Goal: Information Seeking & Learning: Learn about a topic

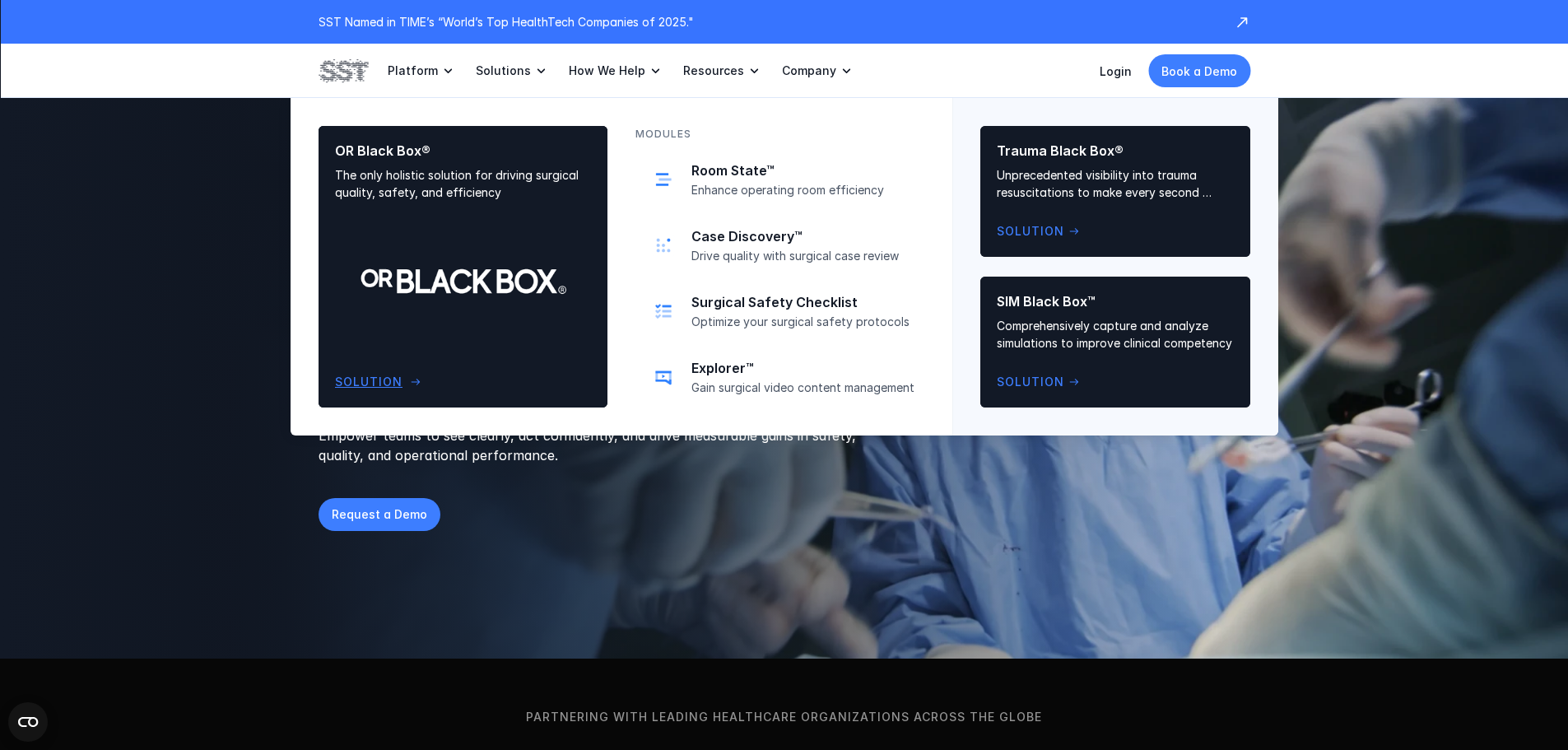
click at [490, 307] on div "OR Black Box® The only holistic solution for driving surgical quality, safety, …" at bounding box center [463, 266] width 256 height 248
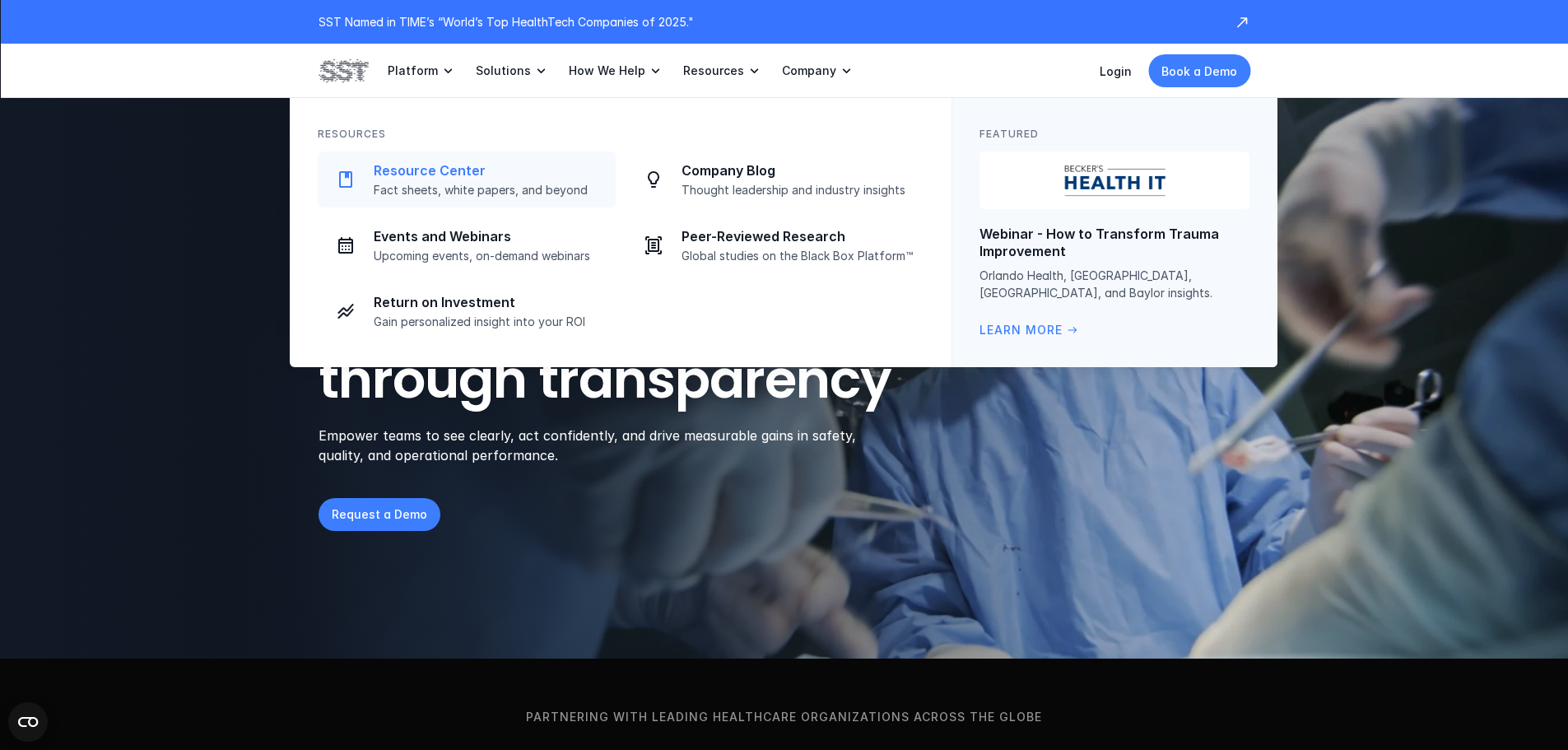
click at [491, 180] on div "Resource Center Fact sheets, white papers, and beyond" at bounding box center [490, 180] width 233 height 35
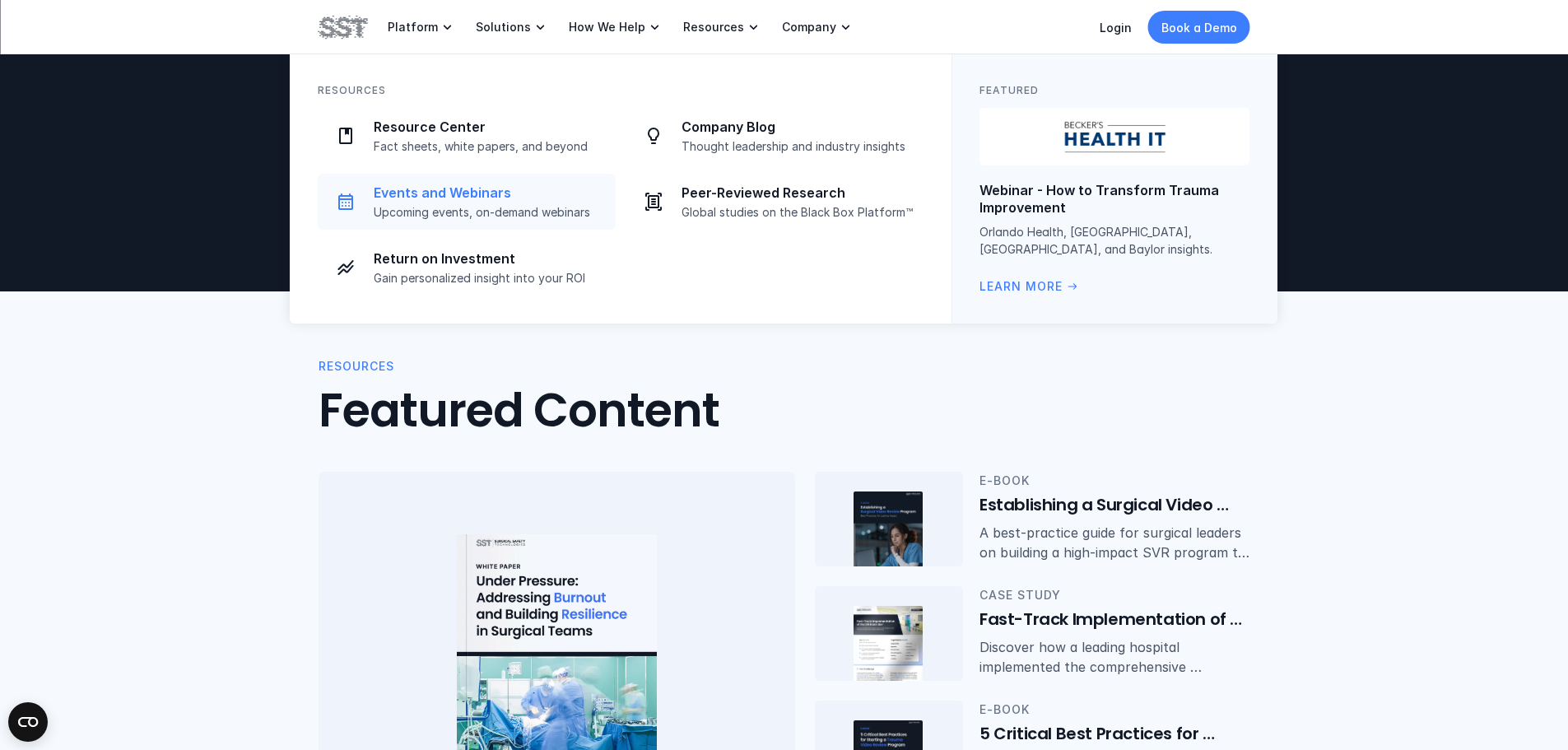
click at [450, 222] on link "Events and Webinars Upcoming events, on-demand webinars" at bounding box center [466, 201] width 298 height 56
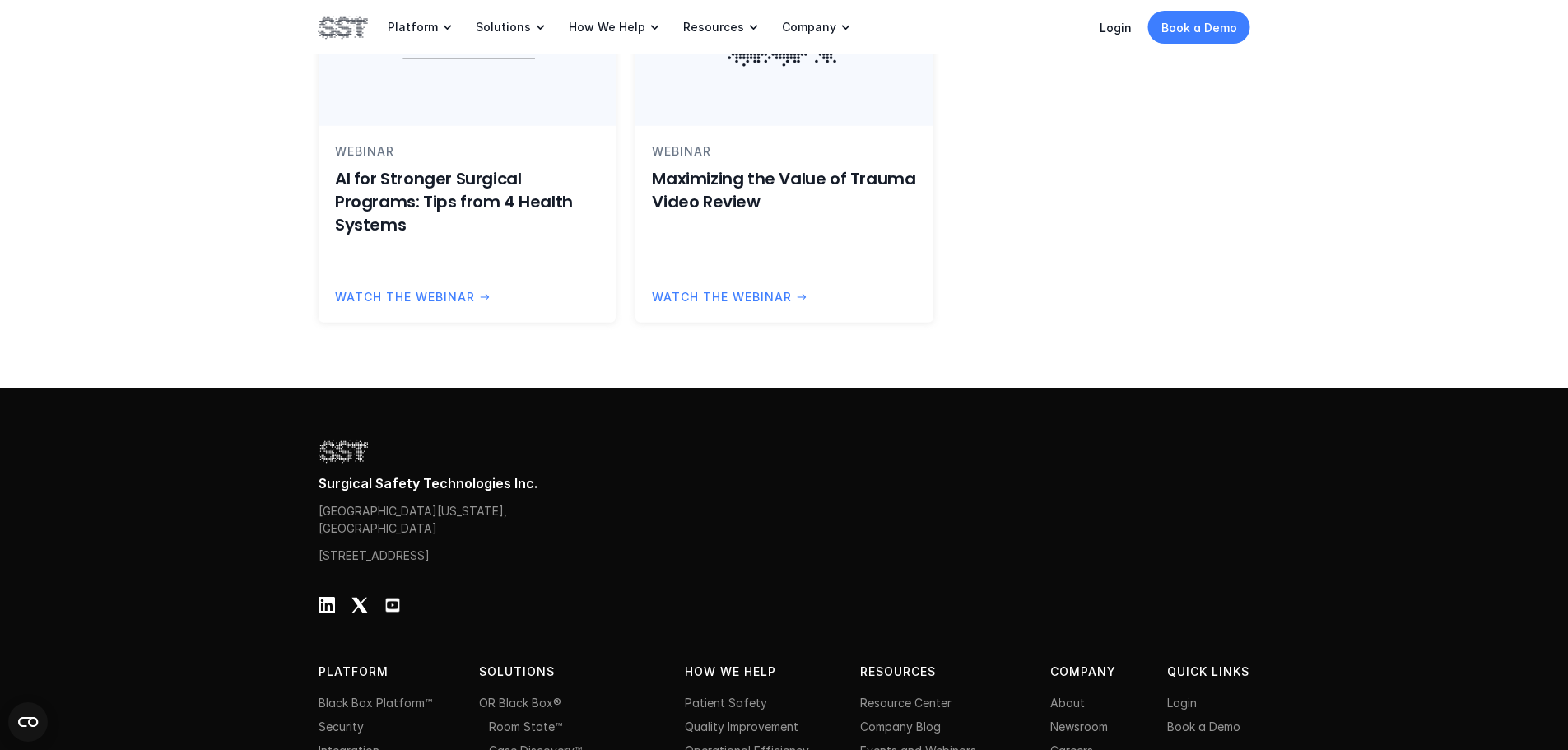
scroll to position [1975, 0]
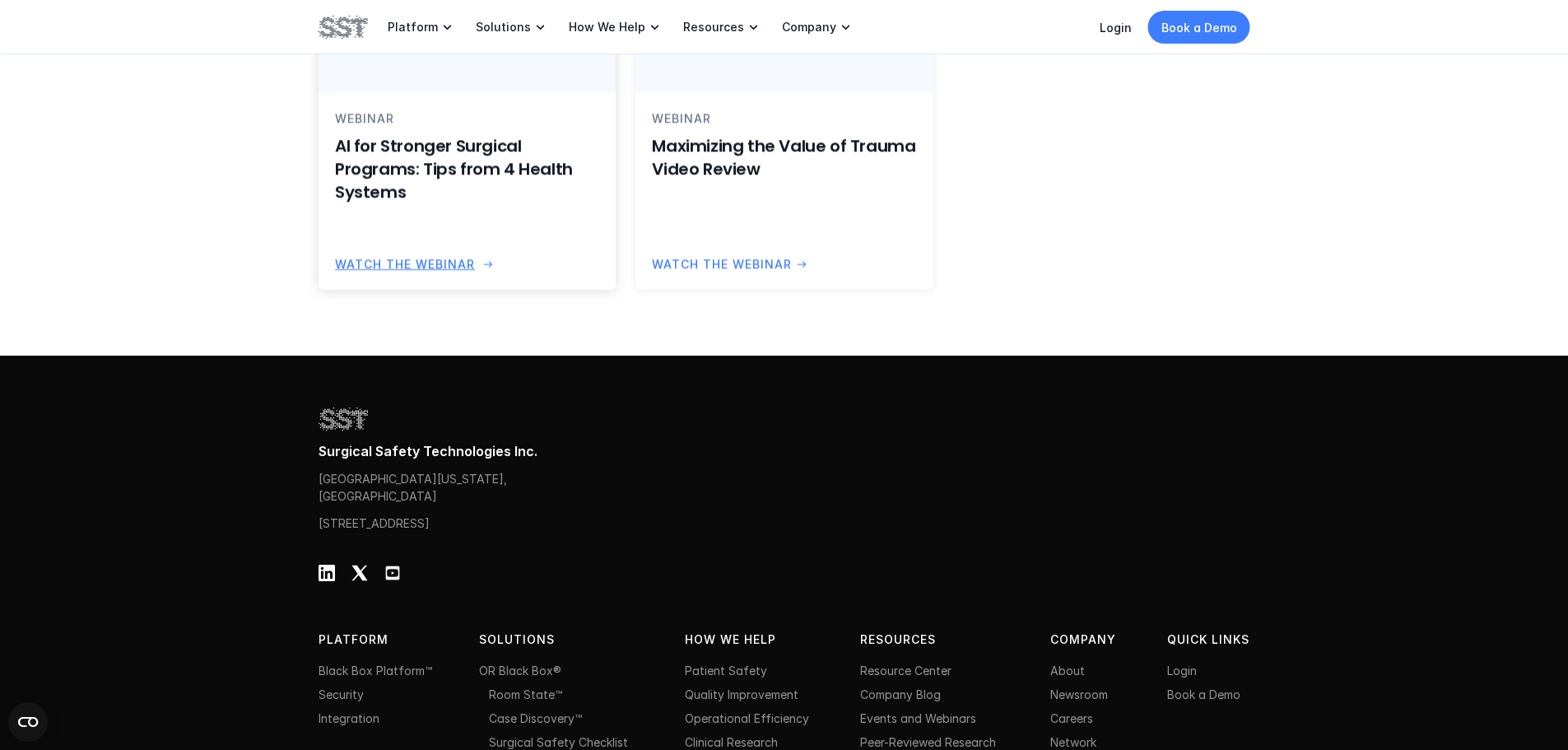
click at [512, 170] on h6 "AI for Stronger Surgical Programs: Tips from 4 Health Systems" at bounding box center [467, 169] width 264 height 69
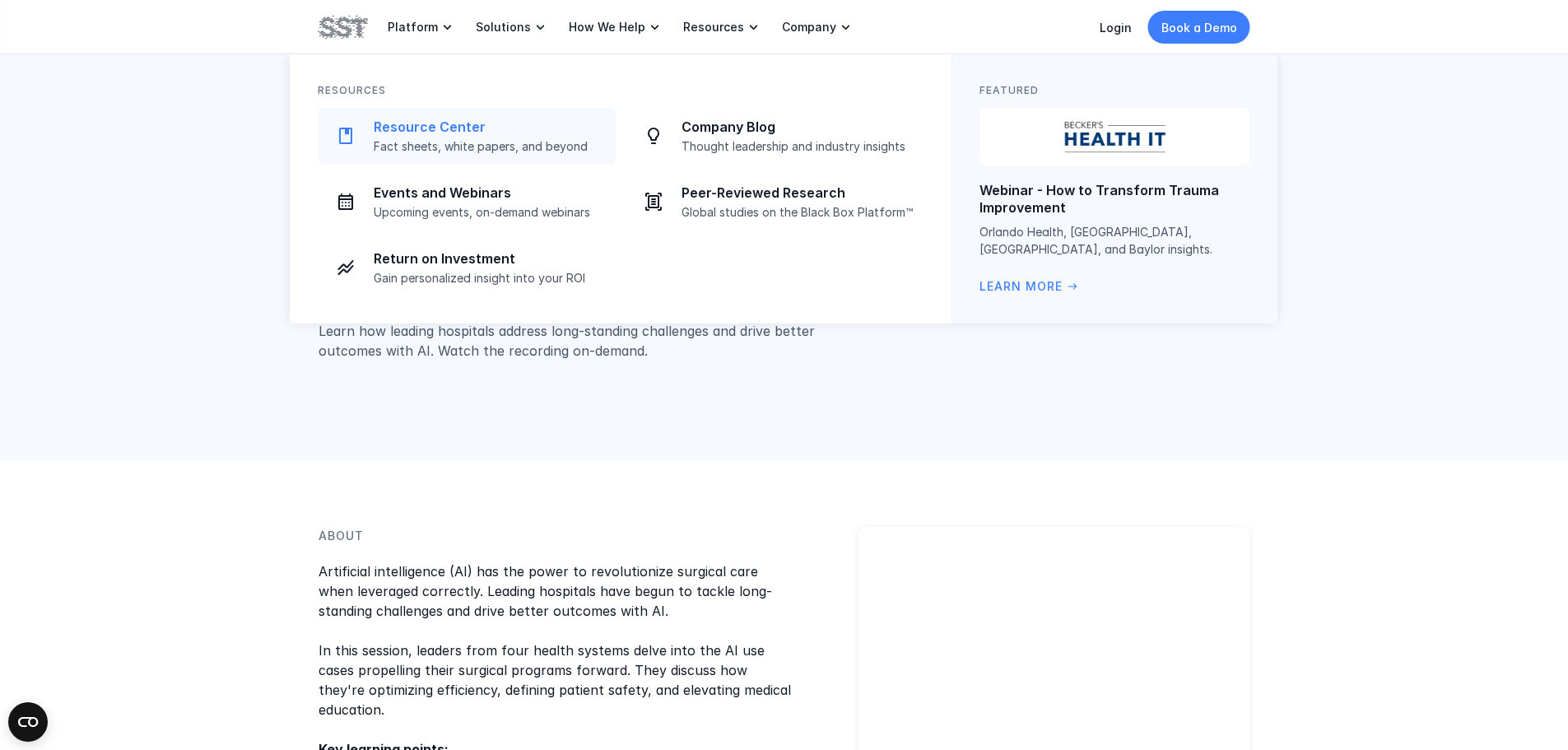
click at [558, 157] on link "Resource Center Fact sheets, white papers, and beyond" at bounding box center [466, 135] width 298 height 56
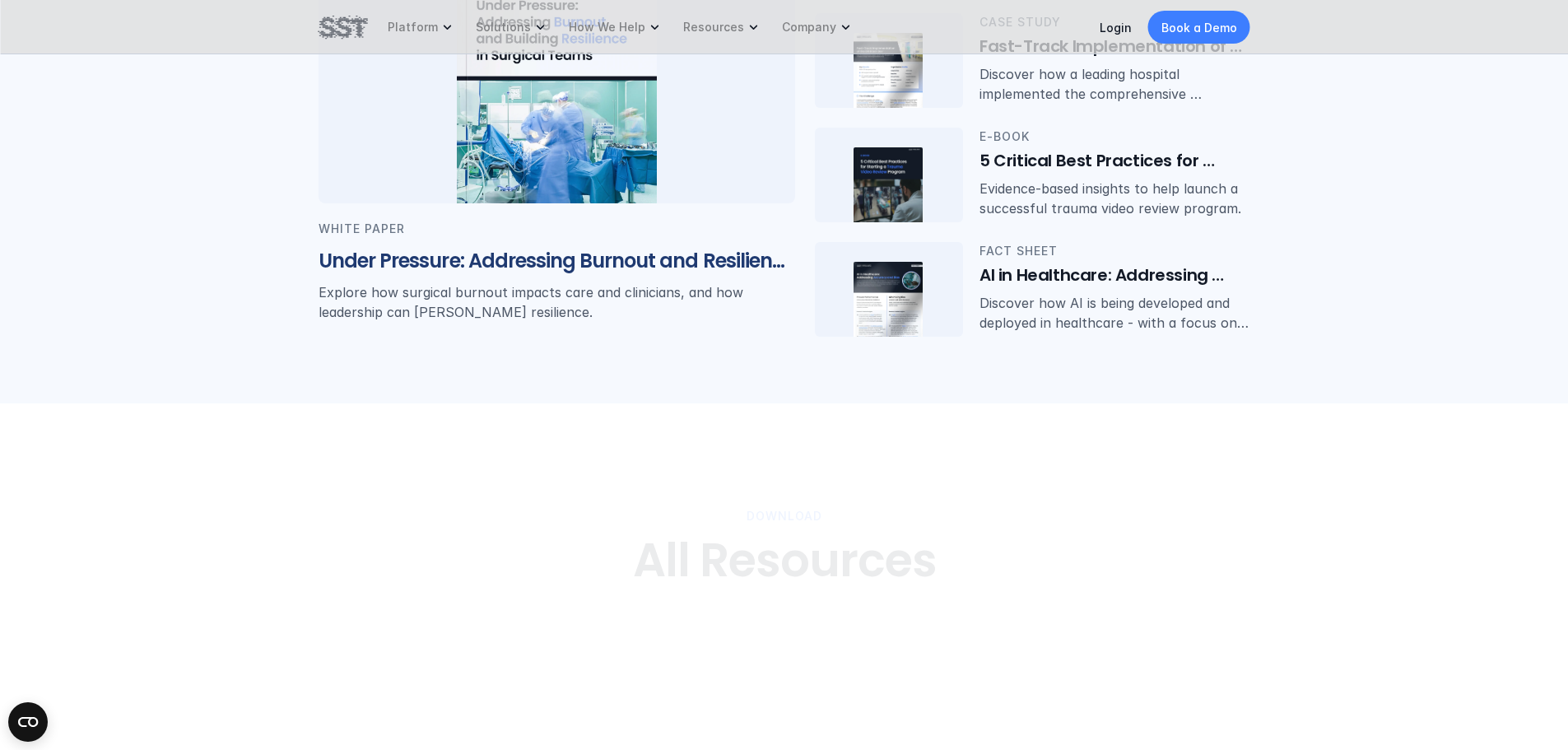
scroll to position [577, 0]
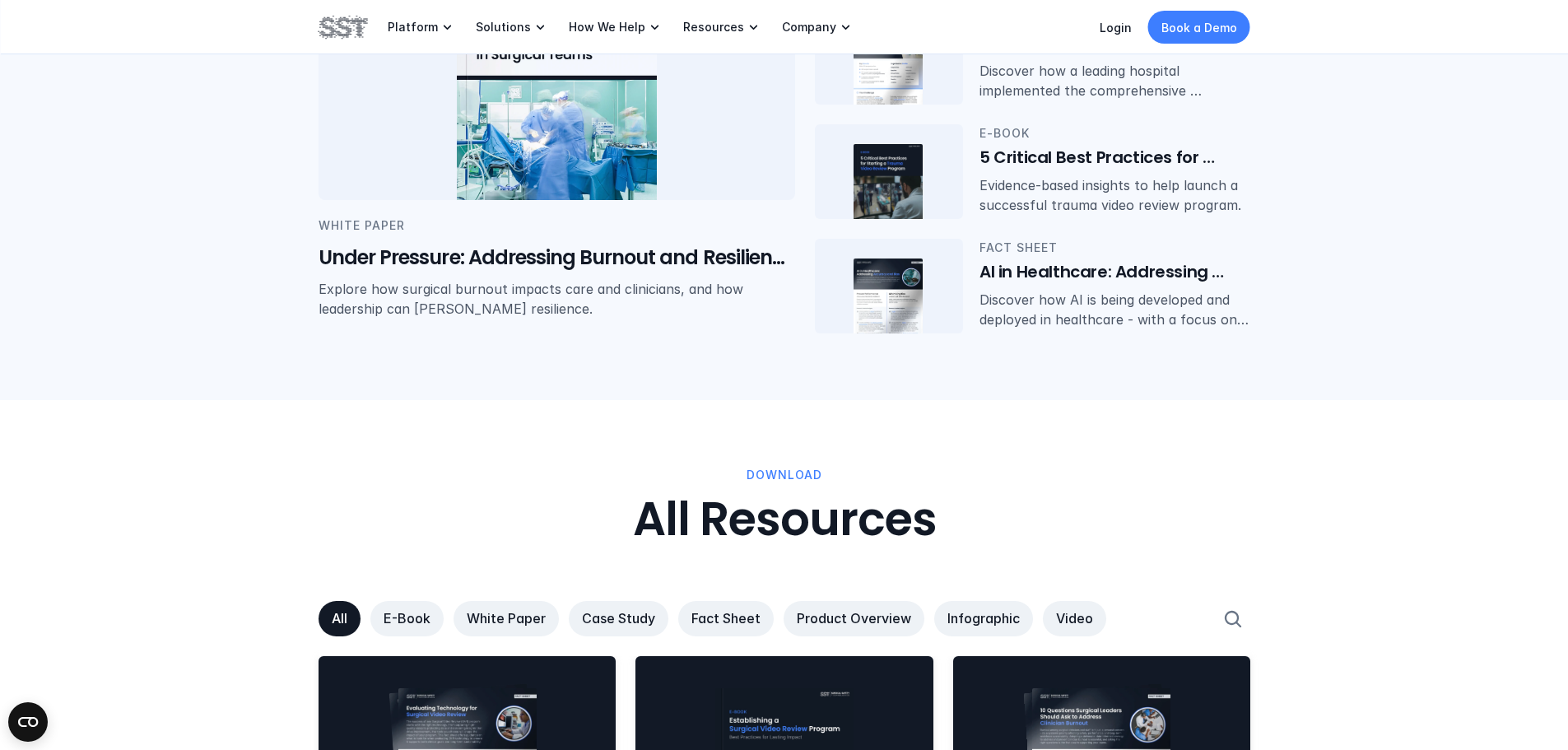
click at [337, 22] on img at bounding box center [343, 27] width 49 height 28
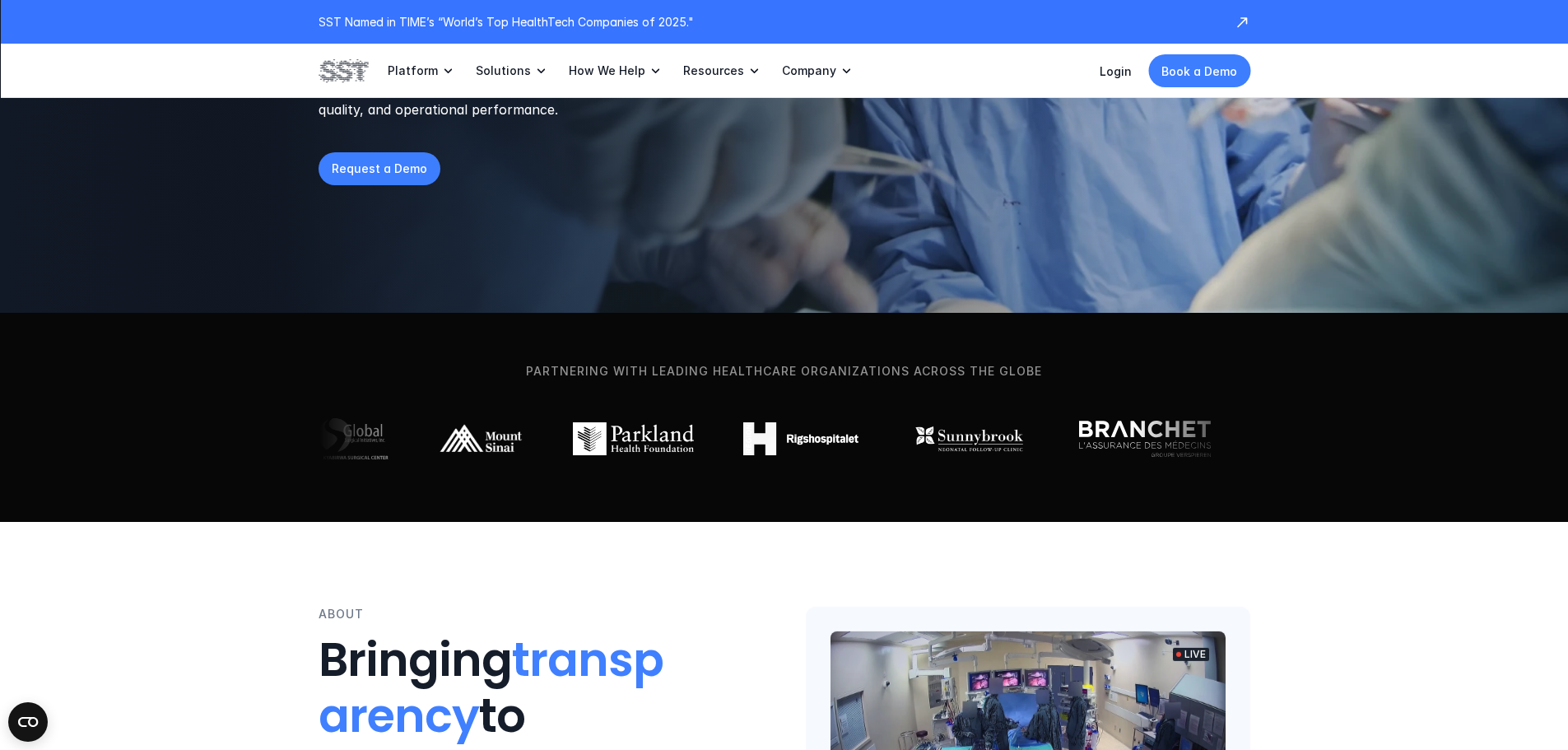
scroll to position [329, 0]
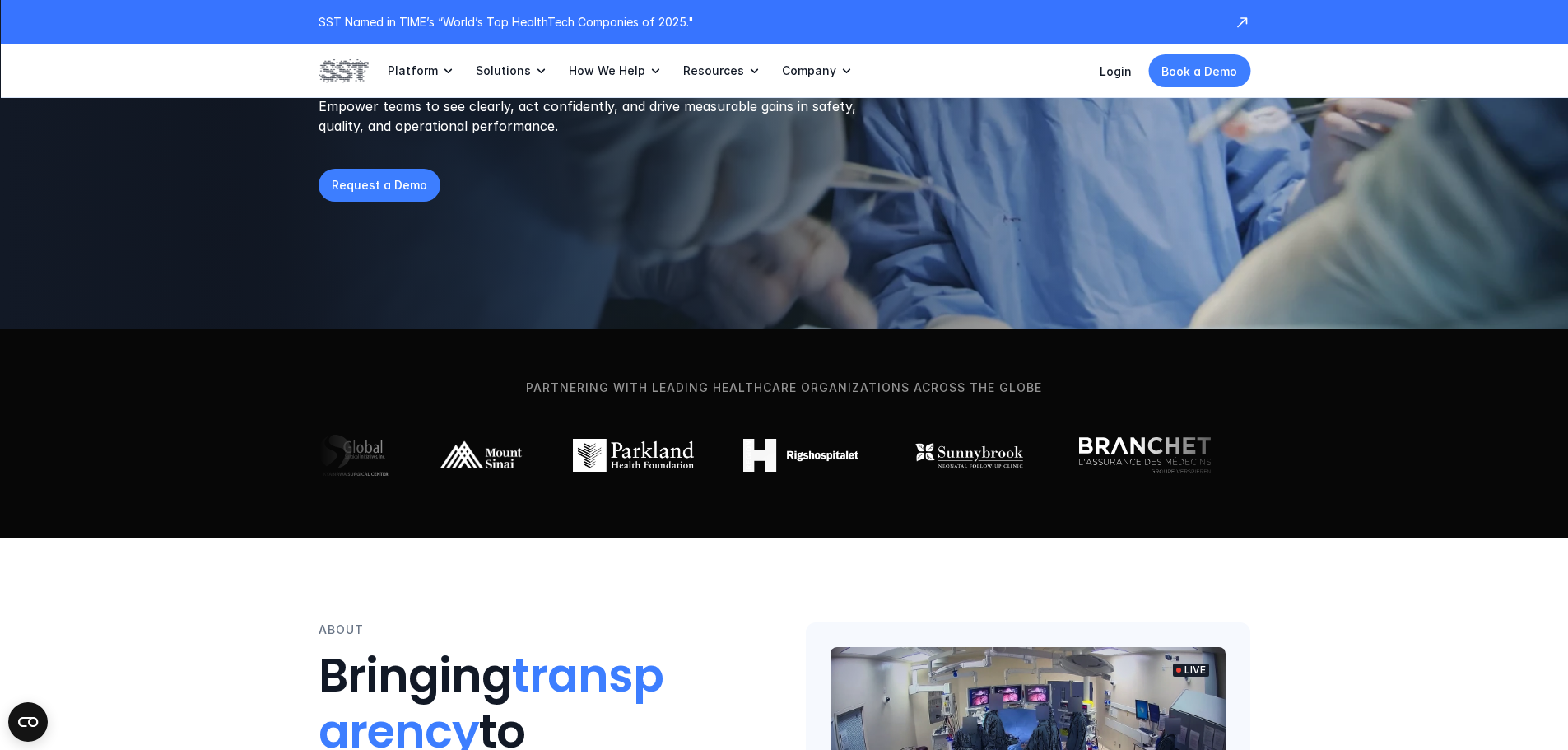
click at [382, 457] on img at bounding box center [322, 454] width 121 height 33
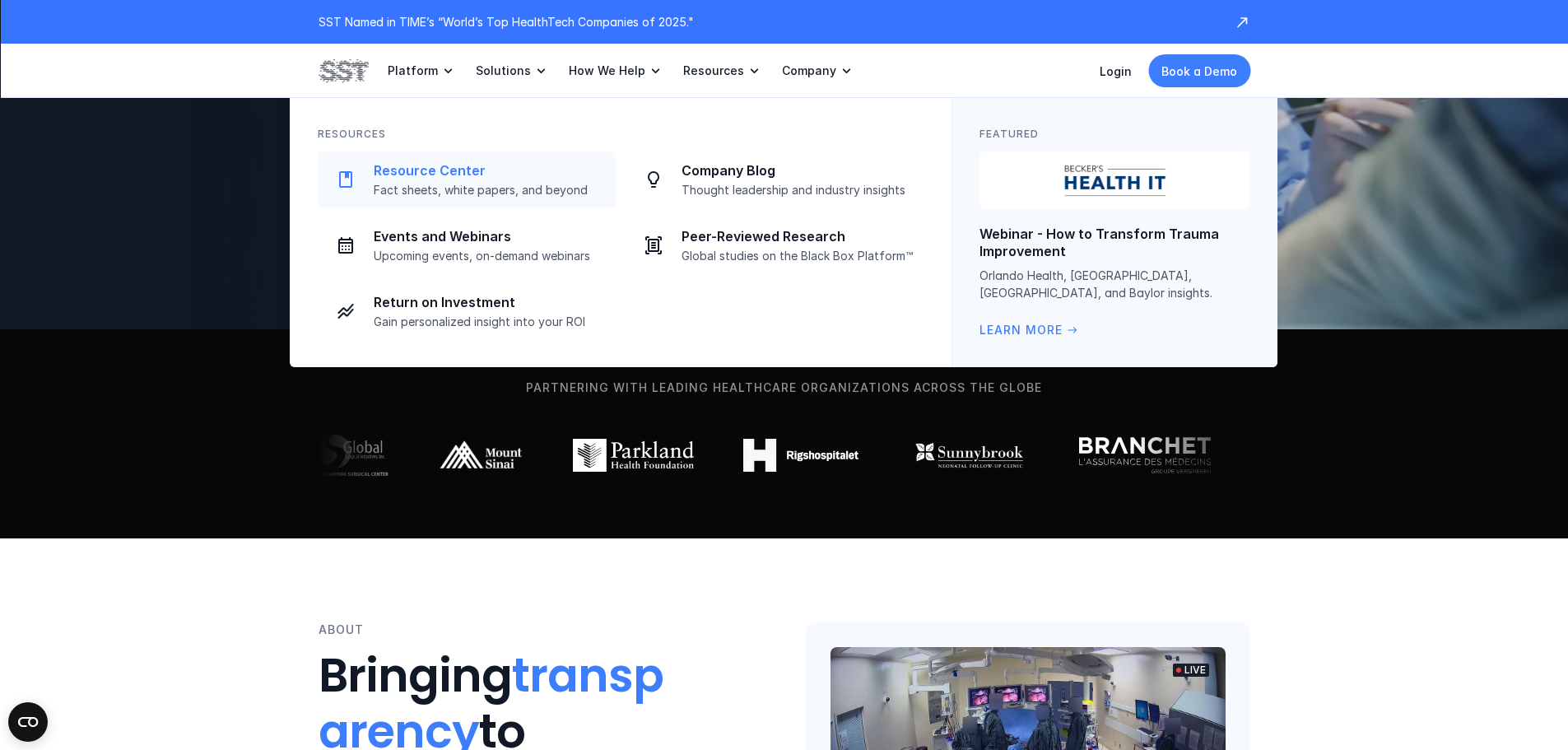
click at [367, 195] on link "Resource Center Fact sheets, white papers, and beyond" at bounding box center [466, 179] width 298 height 56
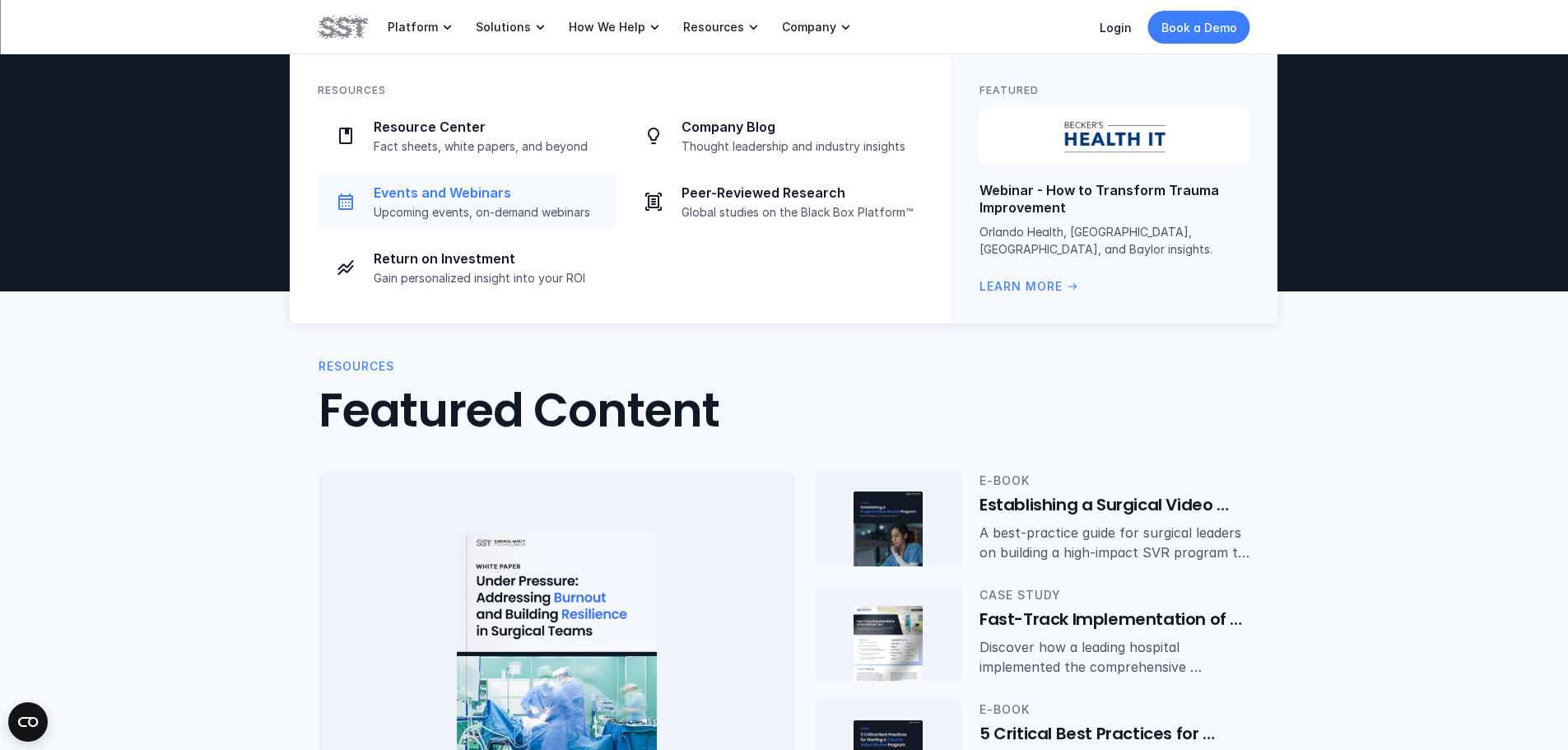
click at [450, 198] on p "Events and Webinars" at bounding box center [490, 193] width 233 height 18
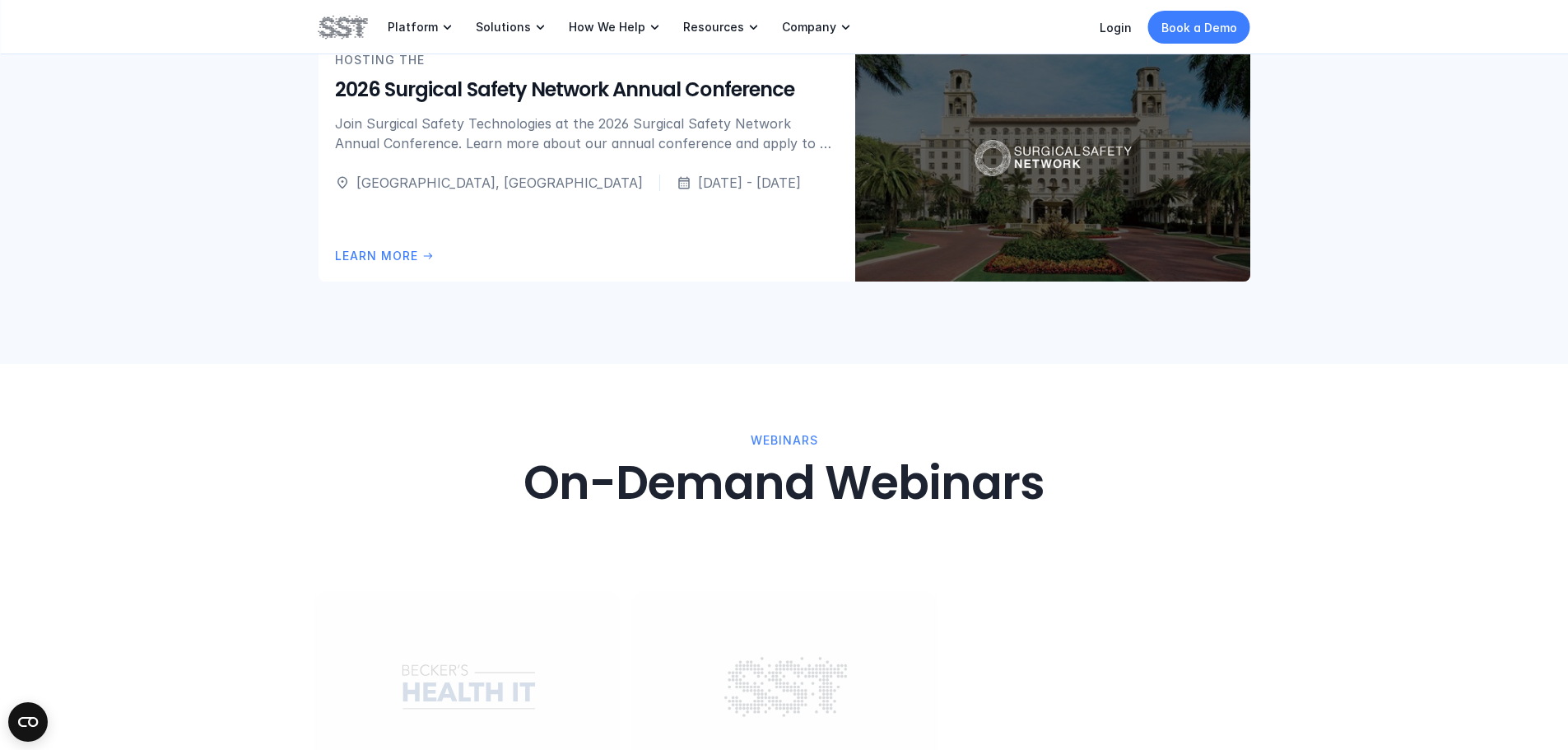
scroll to position [1564, 0]
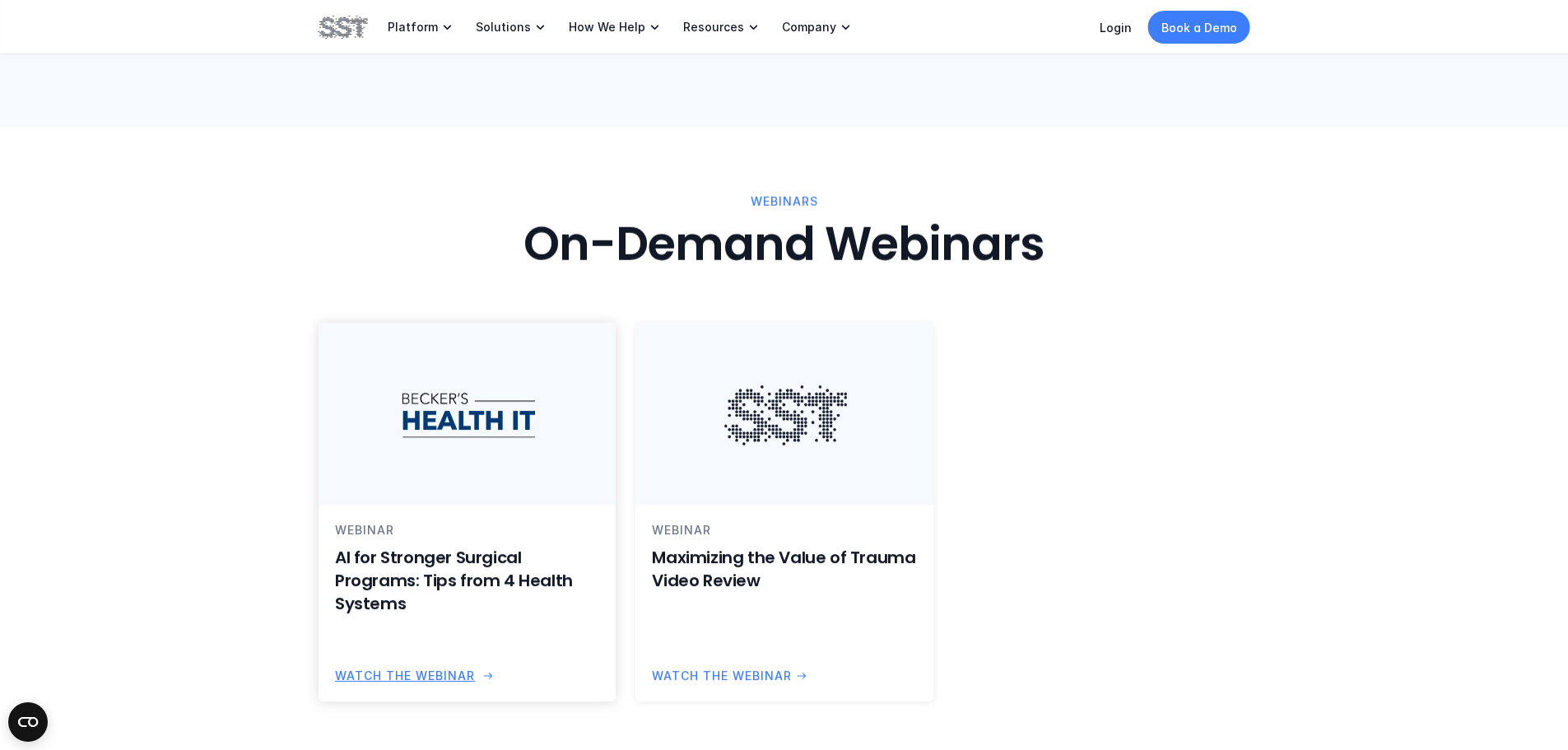
click at [539, 613] on h6 "AI for Stronger Surgical Programs: Tips from 4 Health Systems" at bounding box center [467, 580] width 264 height 69
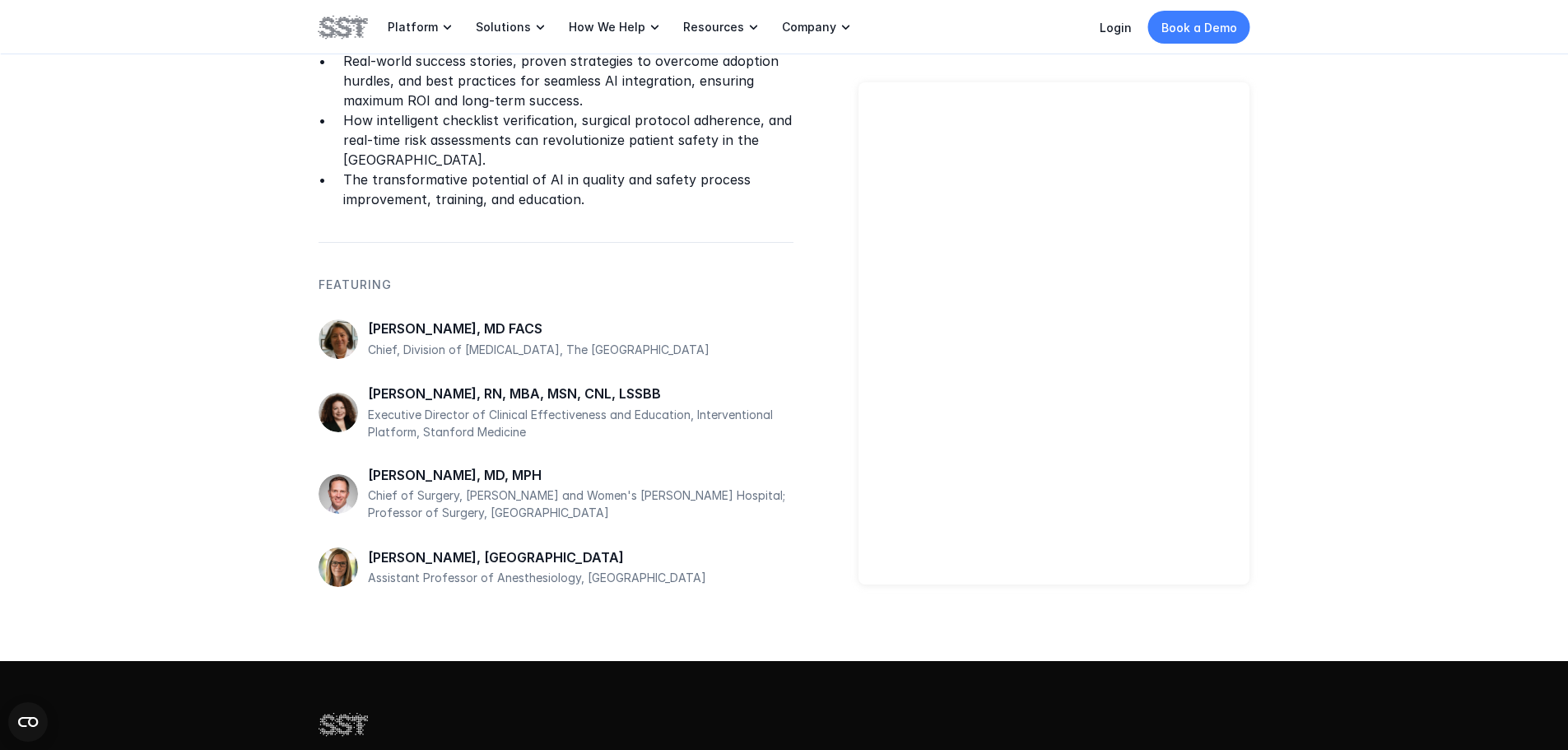
scroll to position [741, 0]
